Goal: Find specific page/section: Find specific page/section

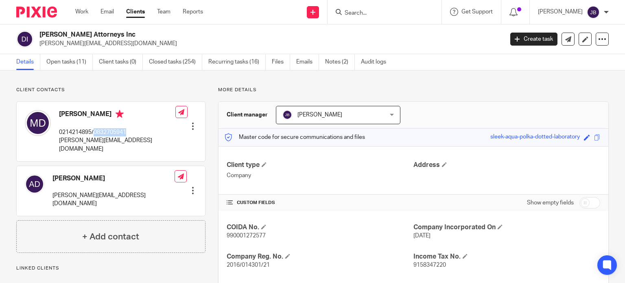
drag, startPoint x: 95, startPoint y: 132, endPoint x: 132, endPoint y: 132, distance: 36.6
click at [132, 132] on p "0214214895/0832705941" at bounding box center [117, 132] width 116 height 8
copy p "0832705941"
click at [373, 11] on input "Search" at bounding box center [380, 13] width 73 height 7
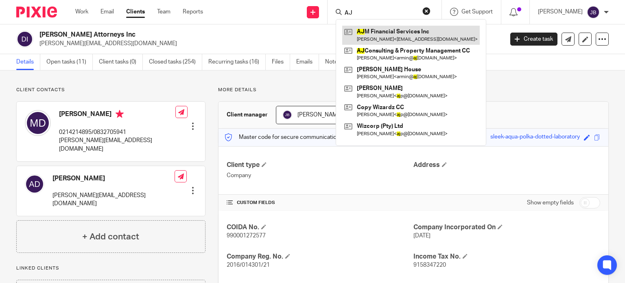
type input "AJ"
click at [403, 30] on link at bounding box center [411, 35] width 138 height 19
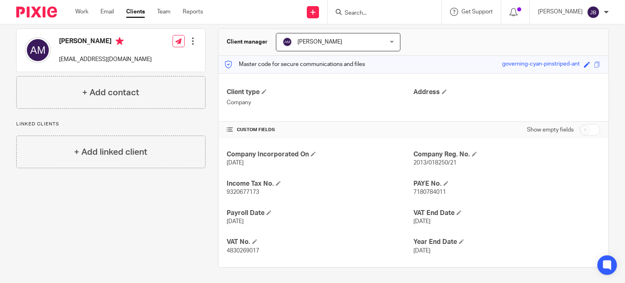
scroll to position [73, 0]
